Goal: Information Seeking & Learning: Find specific fact

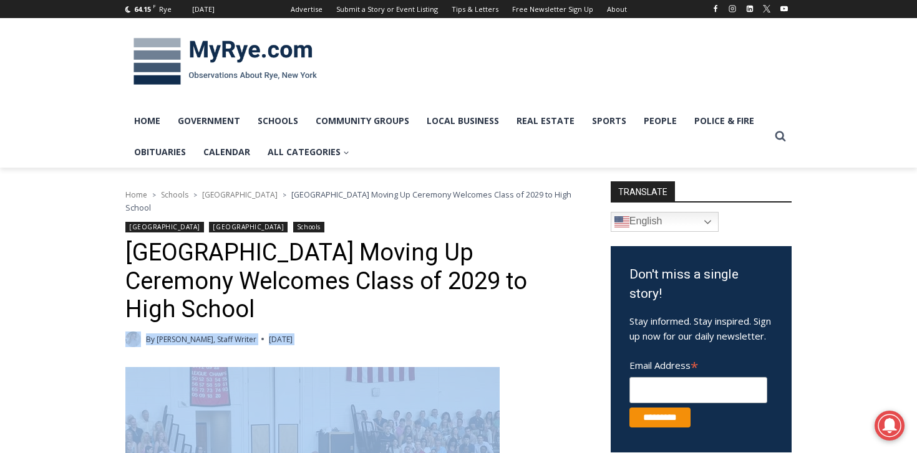
drag, startPoint x: 563, startPoint y: 389, endPoint x: 589, endPoint y: 278, distance: 114.1
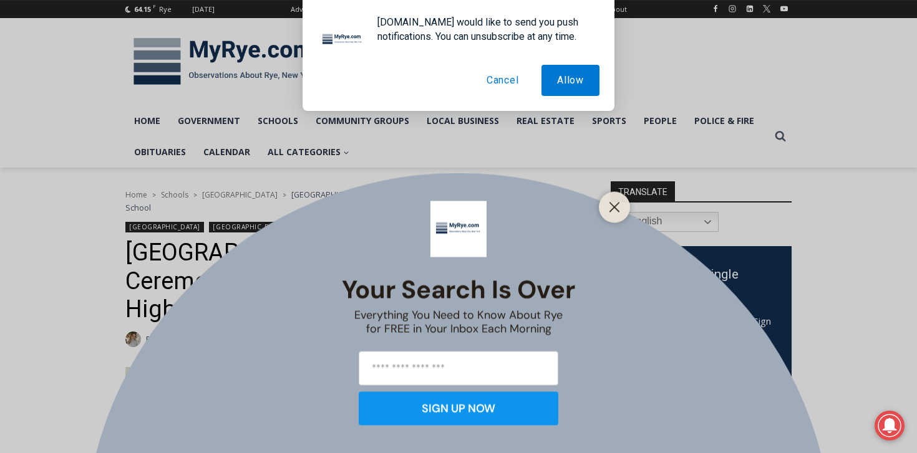
drag, startPoint x: 431, startPoint y: 399, endPoint x: 430, endPoint y: 384, distance: 15.6
click at [430, 384] on div "Your Search is Over Everything You Need to Know About Rye for FREE in Your Inbo…" at bounding box center [458, 226] width 917 height 453
click at [621, 201] on button "Close" at bounding box center [614, 206] width 17 height 17
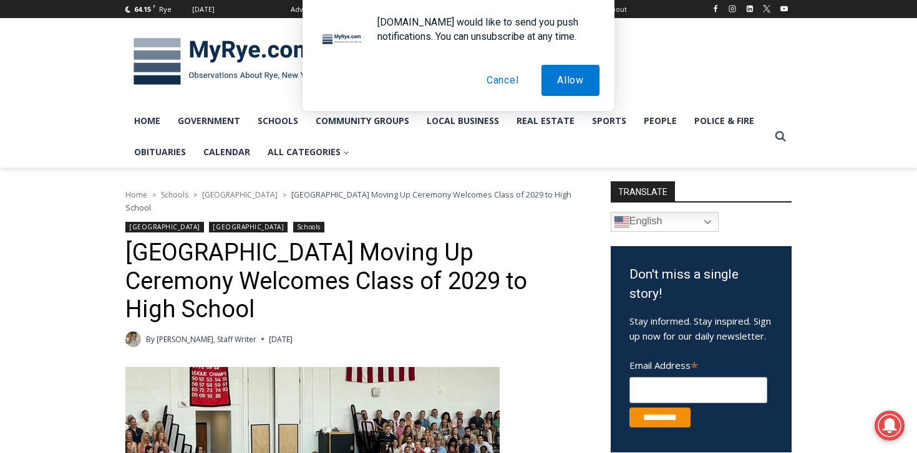
click at [506, 82] on button "Cancel" at bounding box center [503, 80] width 64 height 31
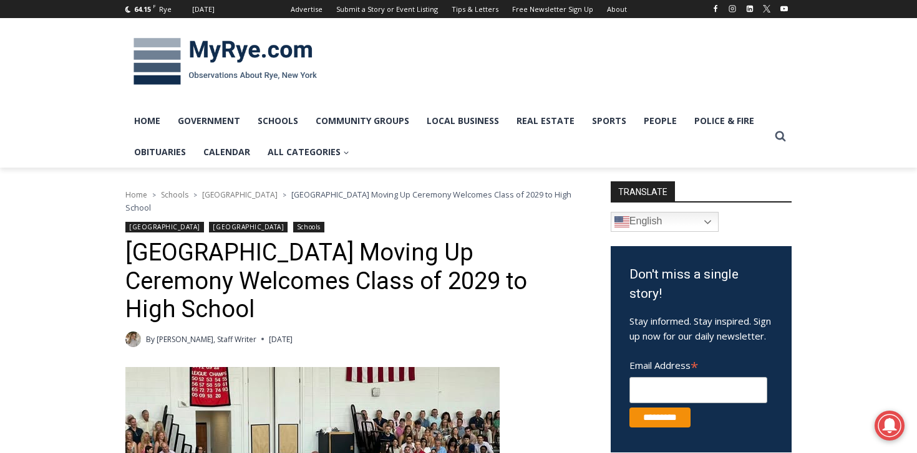
drag, startPoint x: 543, startPoint y: 372, endPoint x: 545, endPoint y: 301, distance: 71.2
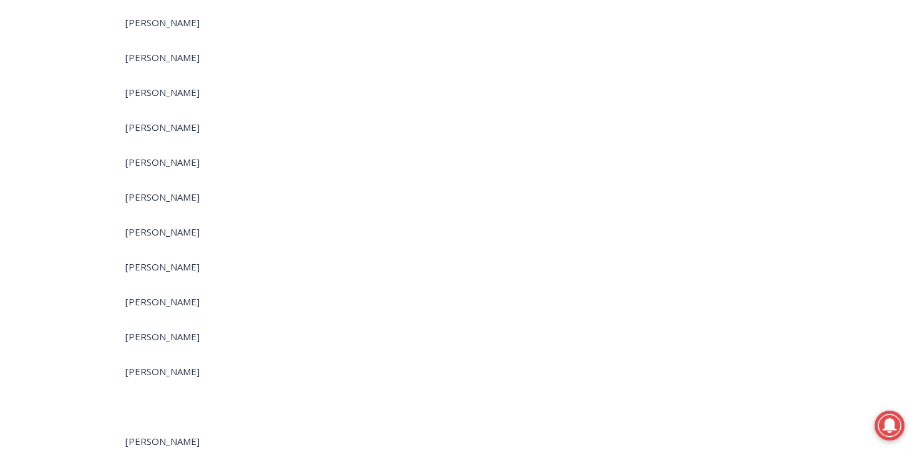
scroll to position [7535, 0]
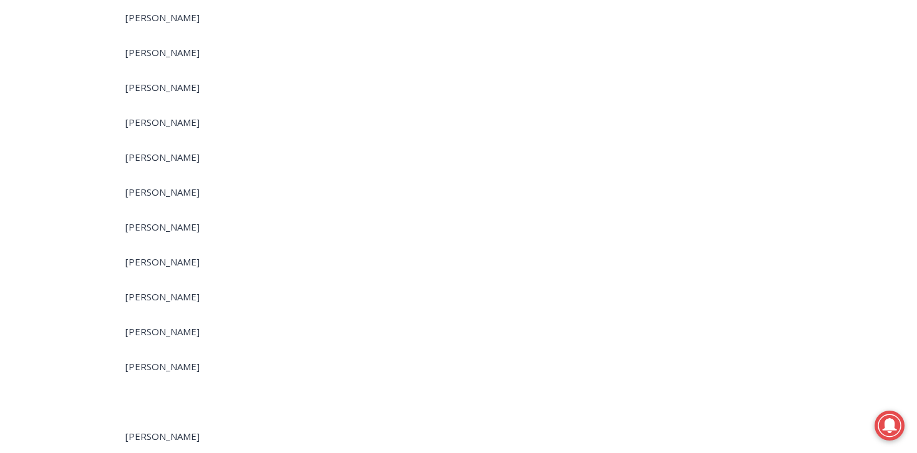
drag, startPoint x: 110, startPoint y: 152, endPoint x: 261, endPoint y: 153, distance: 150.3
click at [261, 185] on p "[PERSON_NAME]" at bounding box center [351, 192] width 452 height 15
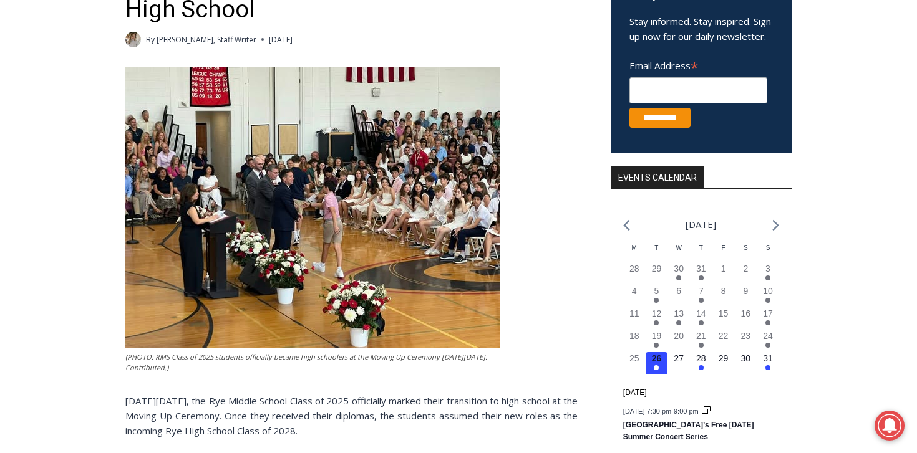
scroll to position [314, 0]
